Goal: Task Accomplishment & Management: Use online tool/utility

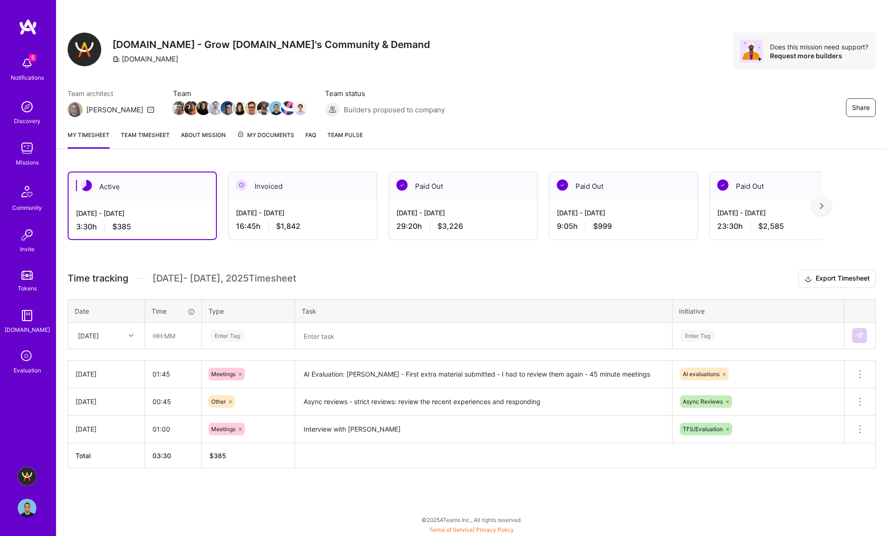
click at [349, 341] on textarea at bounding box center [483, 336] width 375 height 24
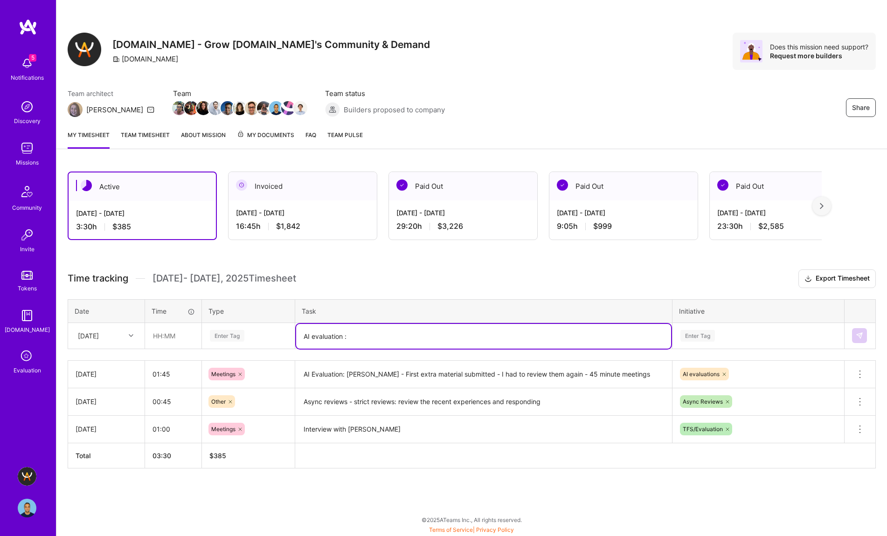
paste textarea "[PERSON_NAME]"
type textarea "AI evaluation : [PERSON_NAME] [PERSON_NAME] meeting"
click at [697, 332] on div "Enter Tag" at bounding box center [697, 336] width 34 height 14
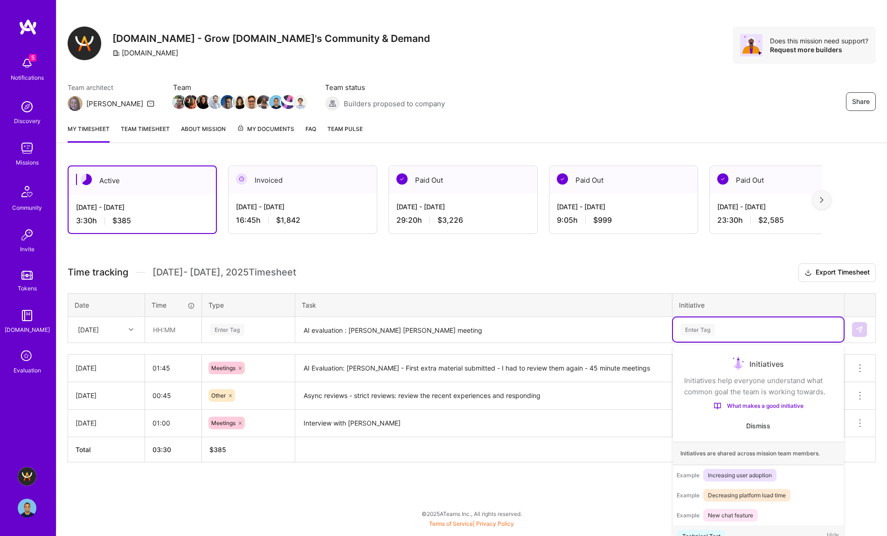
scroll to position [15, 0]
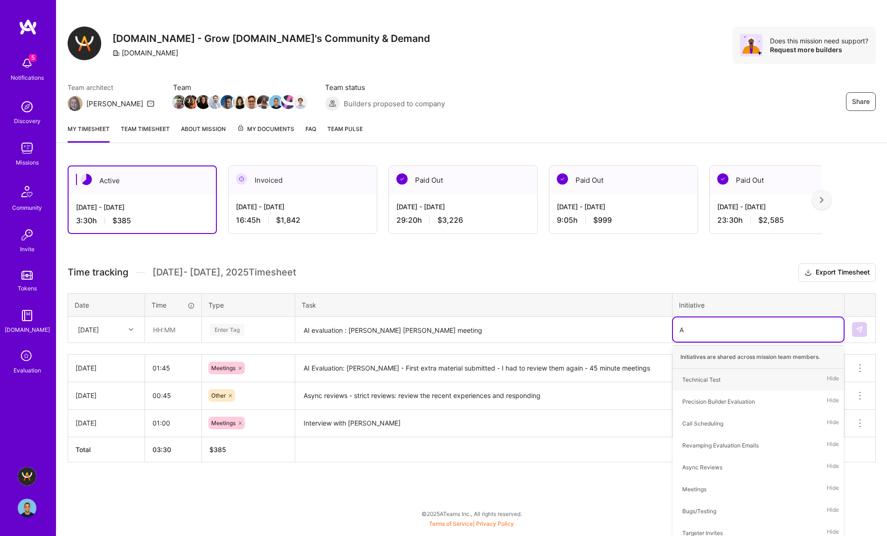
type input "AI"
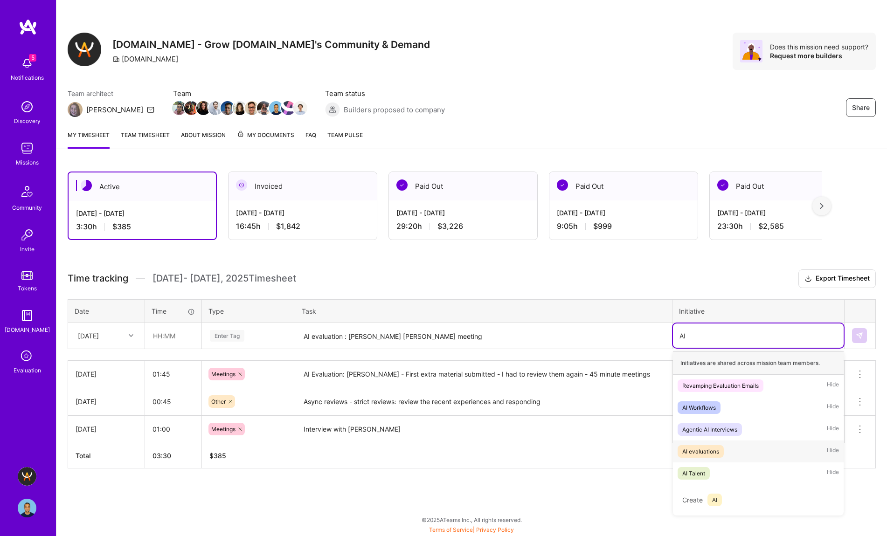
click at [722, 453] on span "AI evaluations" at bounding box center [700, 451] width 46 height 13
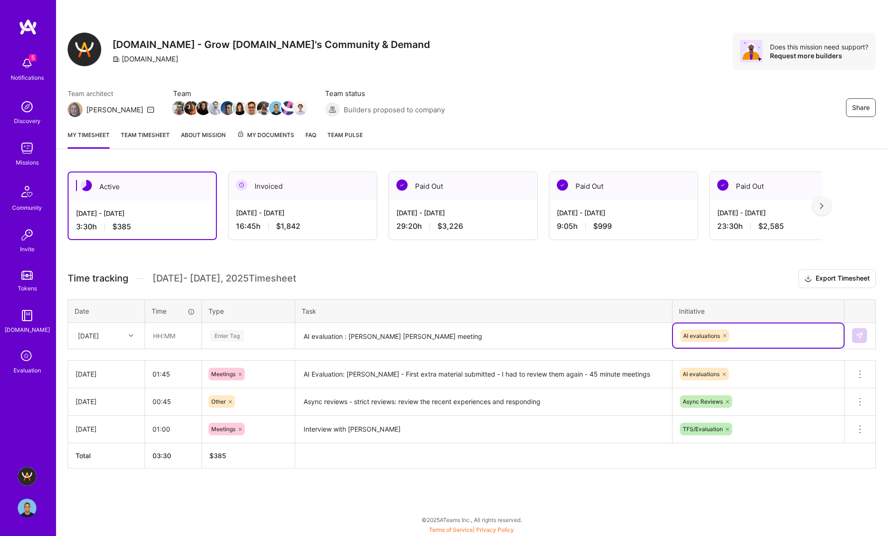
click at [227, 334] on div "Enter Tag" at bounding box center [227, 336] width 34 height 14
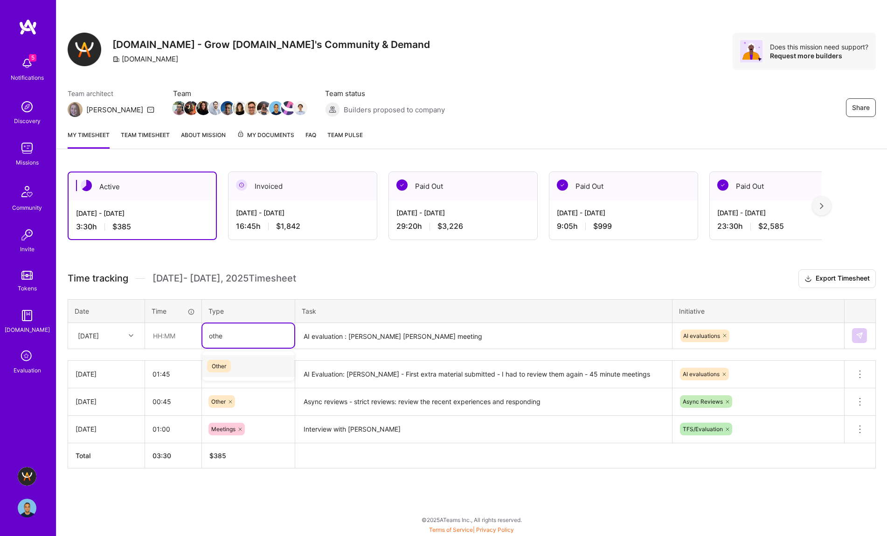
type input "other"
click at [226, 366] on span "Other" at bounding box center [219, 366] width 24 height 13
click at [161, 335] on input "text" at bounding box center [172, 336] width 55 height 25
type input "01:00"
click at [366, 269] on h3 "Time tracking [DATE] - [DATE] Timesheet Export Timesheet" at bounding box center [472, 278] width 808 height 19
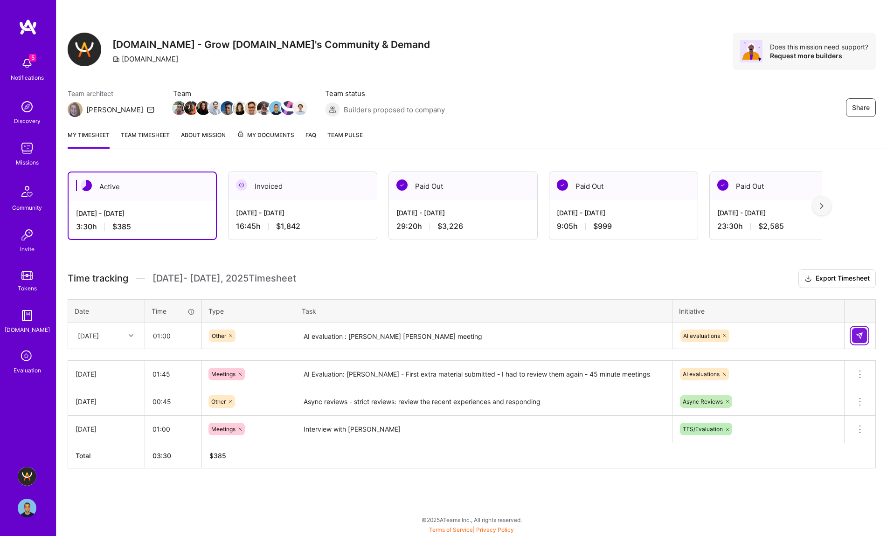
click at [856, 336] on img at bounding box center [858, 335] width 7 height 7
